Goal: Transaction & Acquisition: Download file/media

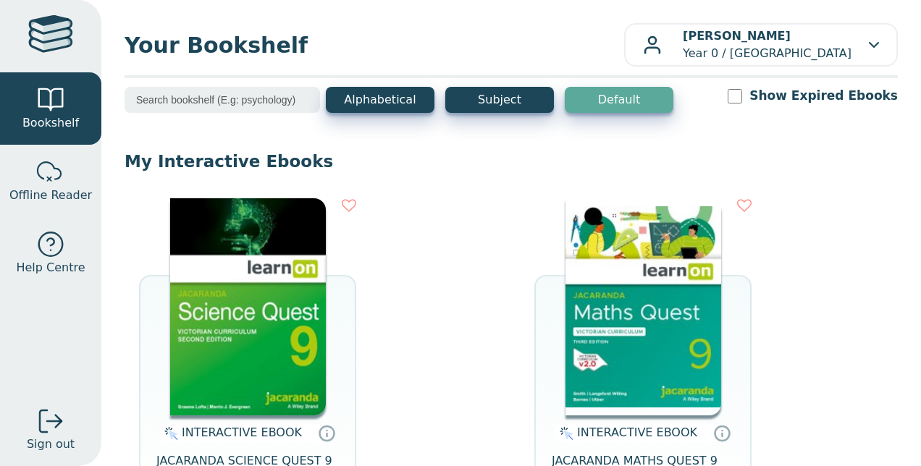
click at [661, 338] on img at bounding box center [644, 306] width 156 height 217
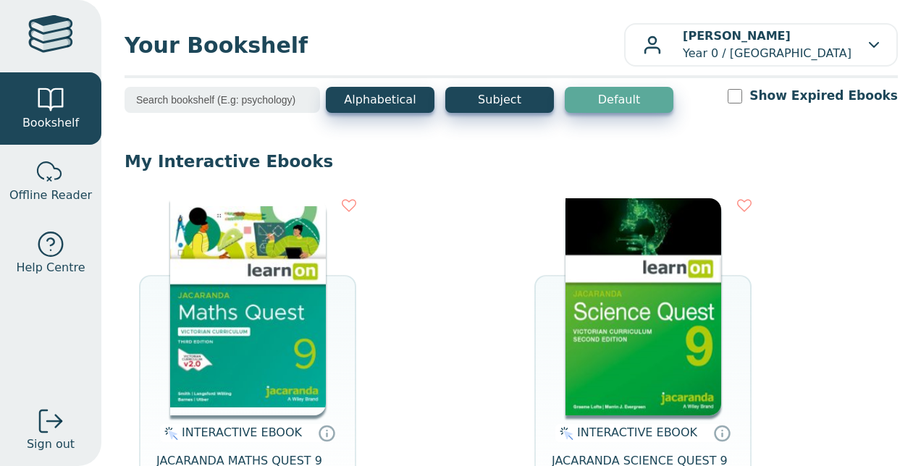
click at [283, 372] on img at bounding box center [248, 306] width 156 height 217
